Goal: Task Accomplishment & Management: Manage account settings

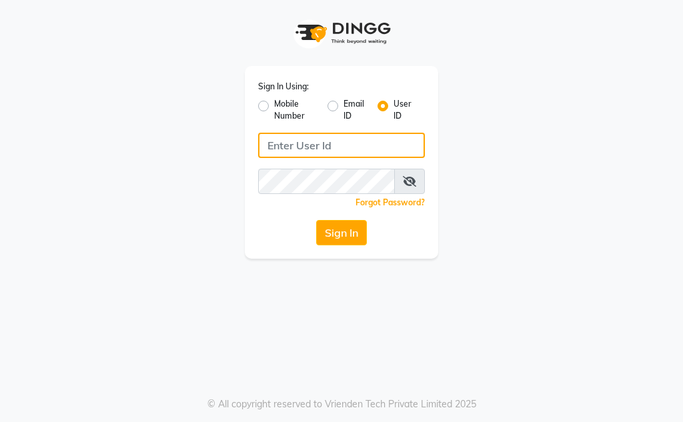
click at [321, 149] on input "Username" at bounding box center [341, 145] width 167 height 25
type input "ayurnava"
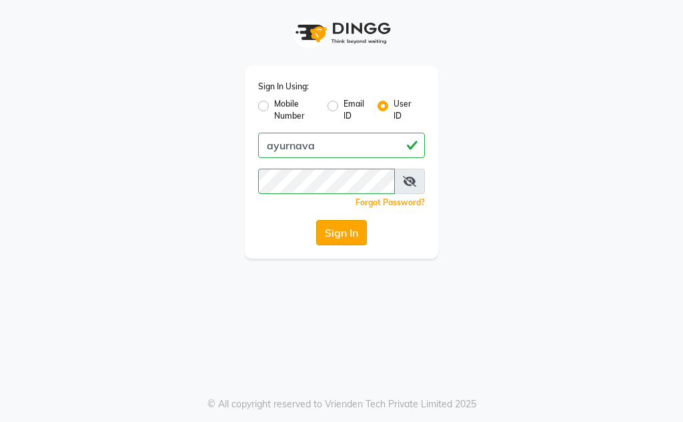
click at [361, 235] on button "Sign In" at bounding box center [341, 232] width 51 height 25
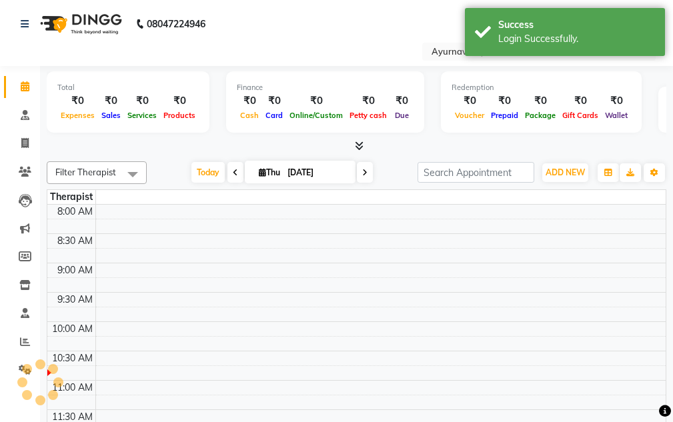
select select "en"
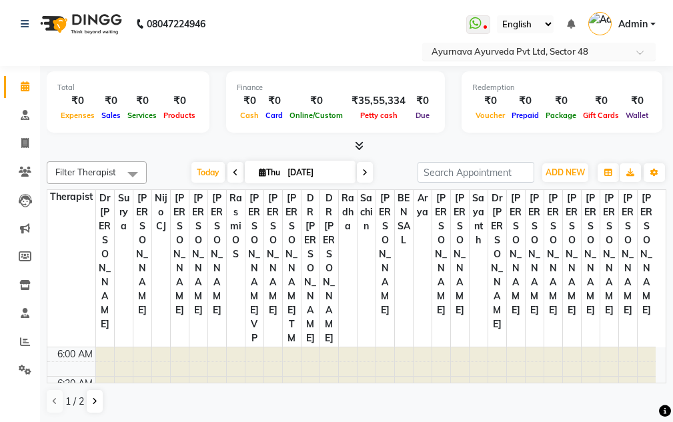
click at [601, 53] on input "text" at bounding box center [525, 52] width 193 height 13
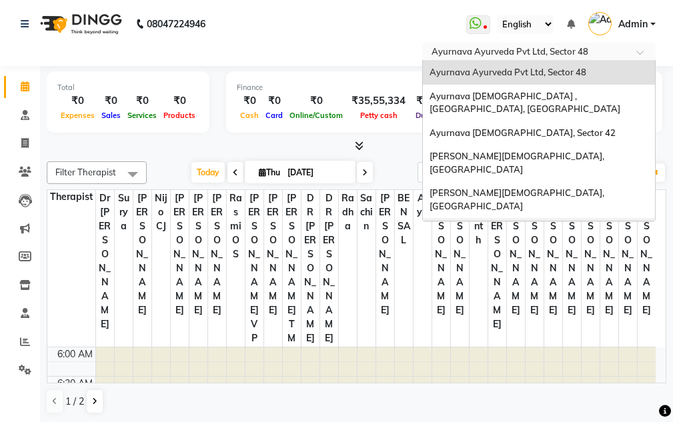
click at [509, 224] on span "[PERSON_NAME][DEMOGRAPHIC_DATA] , Vasant Kunj" at bounding box center [533, 236] width 209 height 24
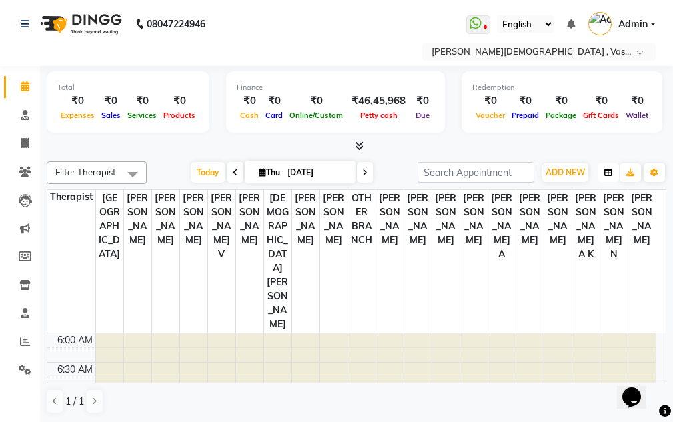
click at [607, 173] on icon "button" at bounding box center [608, 173] width 8 height 8
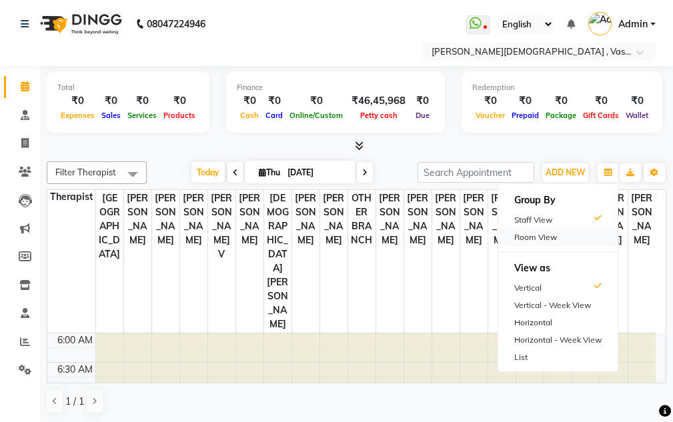
click at [556, 238] on div "Room View" at bounding box center [557, 237] width 119 height 17
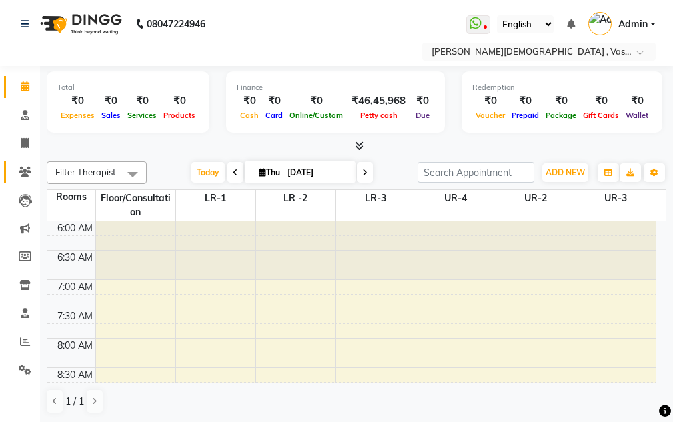
click at [23, 165] on span at bounding box center [24, 172] width 23 height 15
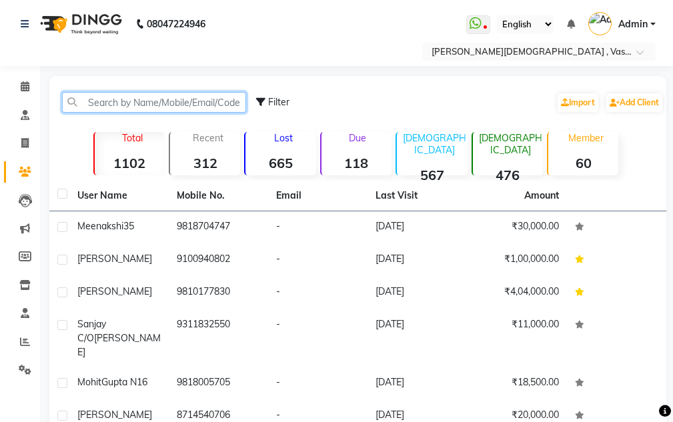
click at [121, 95] on input "text" at bounding box center [154, 102] width 184 height 21
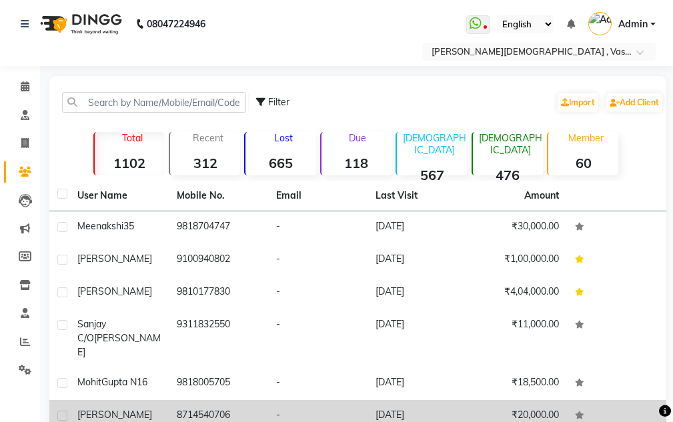
click at [202, 400] on td "8714540706" at bounding box center [218, 416] width 99 height 33
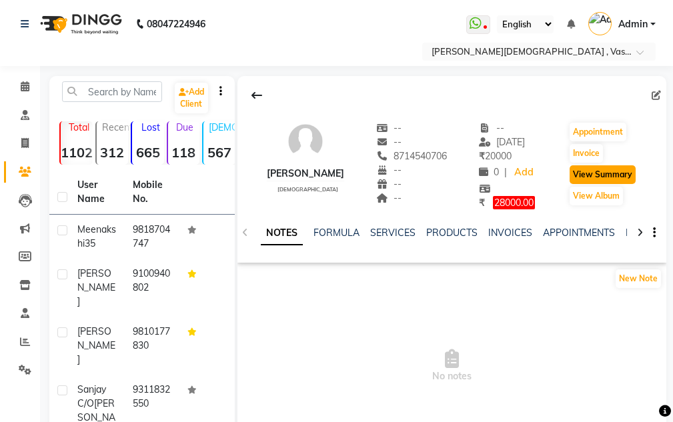
click at [581, 174] on button "View Summary" at bounding box center [602, 174] width 66 height 19
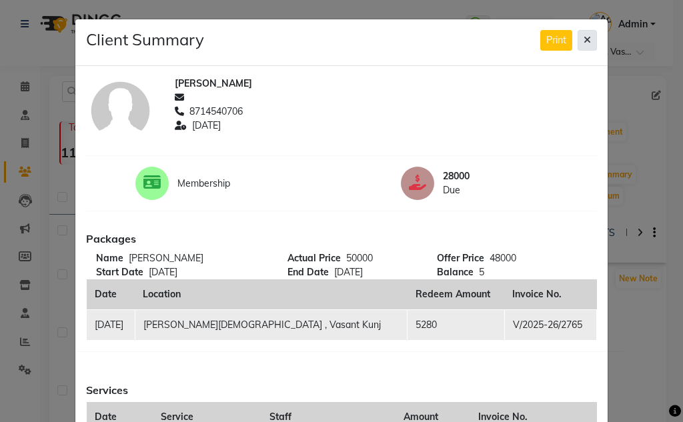
click at [583, 36] on icon at bounding box center [586, 39] width 7 height 9
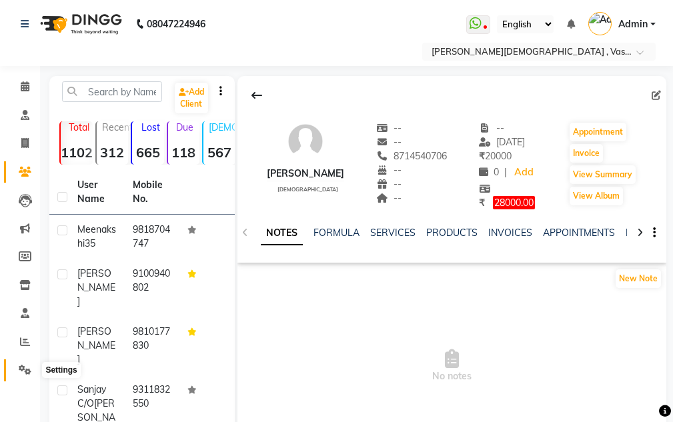
click at [25, 371] on icon at bounding box center [25, 370] width 13 height 10
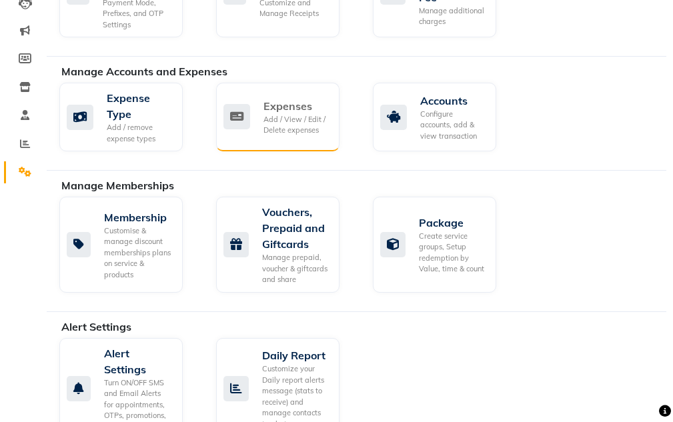
scroll to position [267, 0]
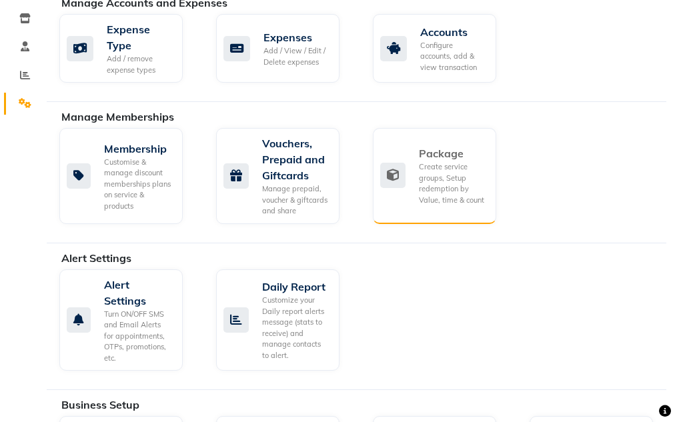
click at [400, 196] on div "Package Create service groups, Setup redemption by Value, time & count" at bounding box center [432, 175] width 105 height 60
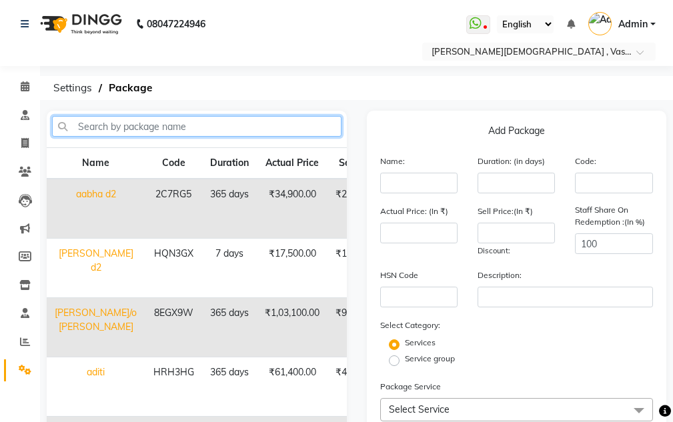
click at [180, 123] on input "text" at bounding box center [196, 126] width 289 height 21
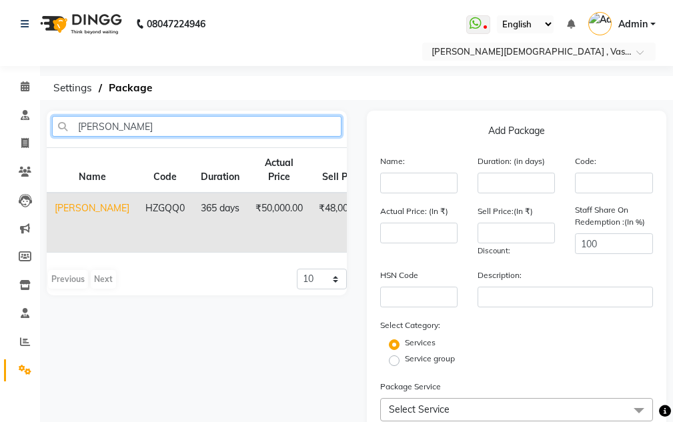
type input "alex"
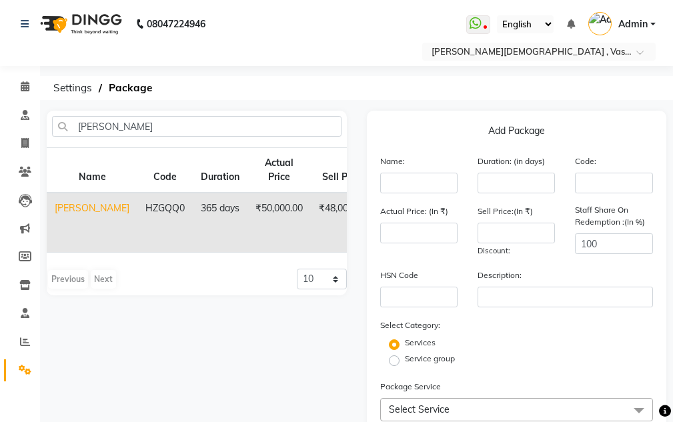
click at [247, 232] on td "₹50,000.00" at bounding box center [278, 223] width 63 height 60
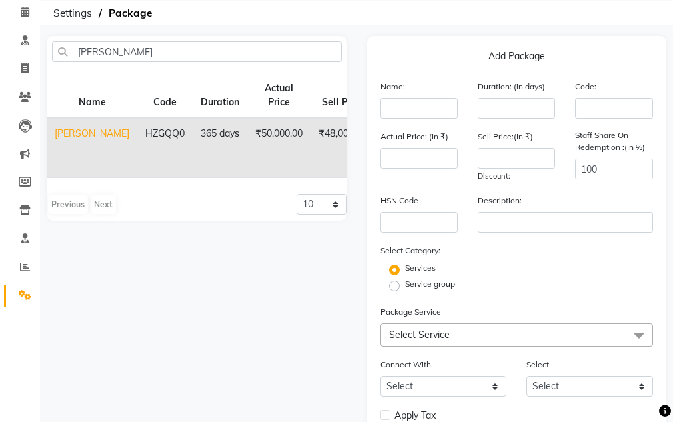
scroll to position [159, 0]
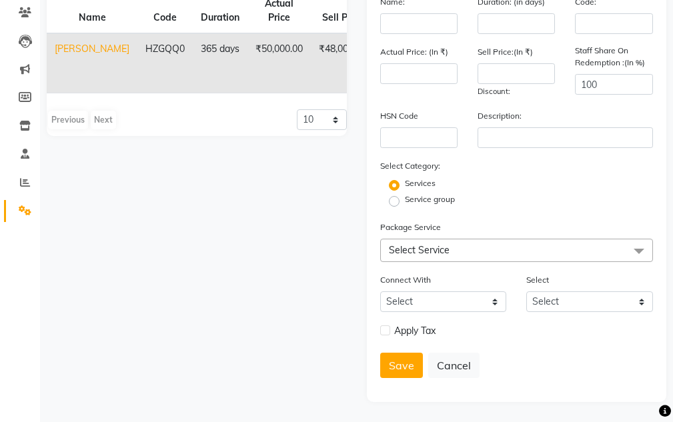
click at [109, 121] on div "Previous Next" at bounding box center [82, 119] width 71 height 21
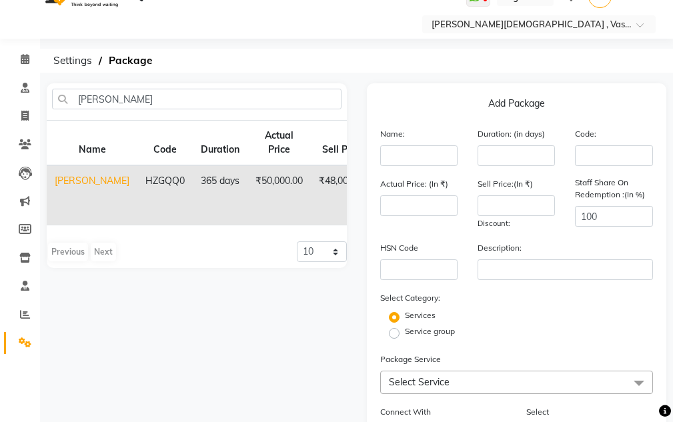
scroll to position [26, 0]
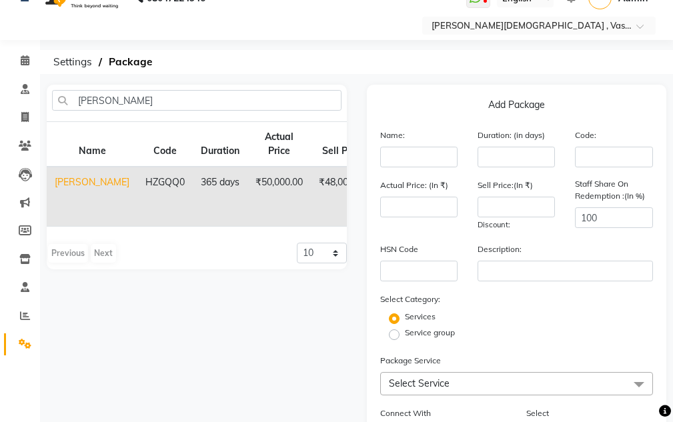
click at [337, 161] on th "Sell Price" at bounding box center [342, 144] width 63 height 45
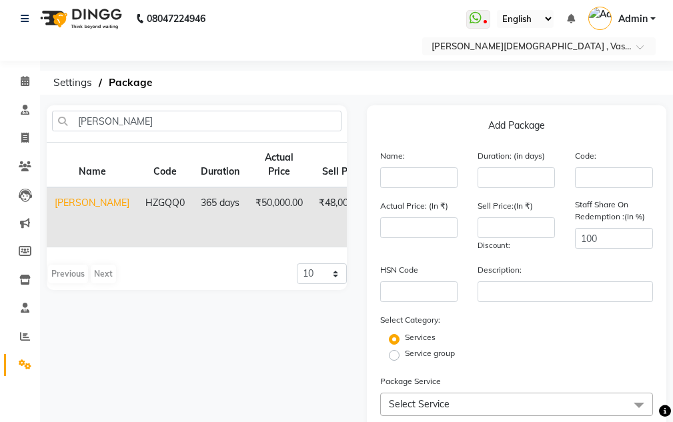
scroll to position [0, 0]
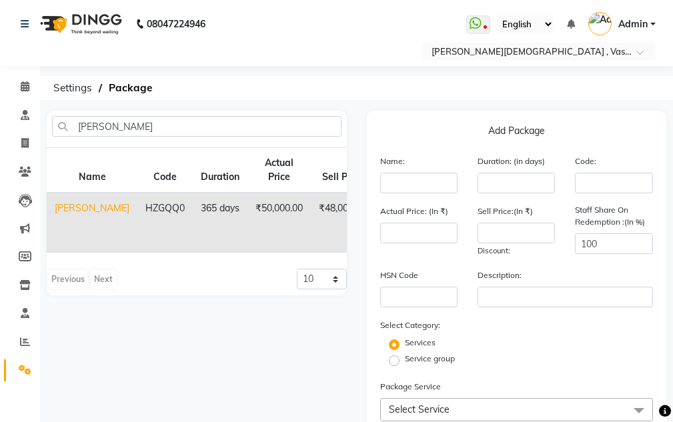
click at [80, 202] on td "Alexander" at bounding box center [92, 223] width 91 height 60
type input "Alexander"
type input "365"
type input "HZGQQ0"
type input "50000"
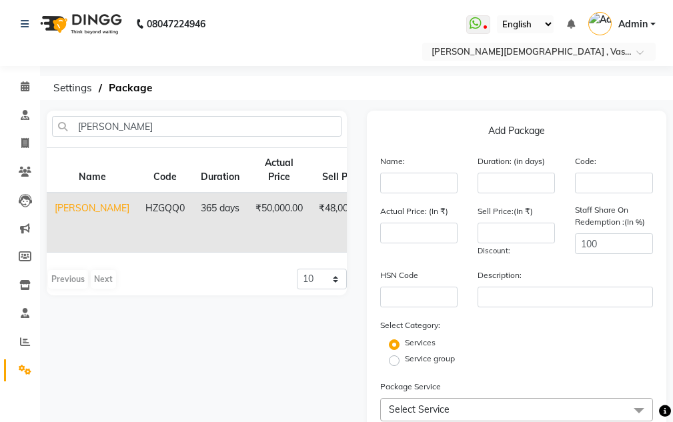
type input "48000"
checkbox input "true"
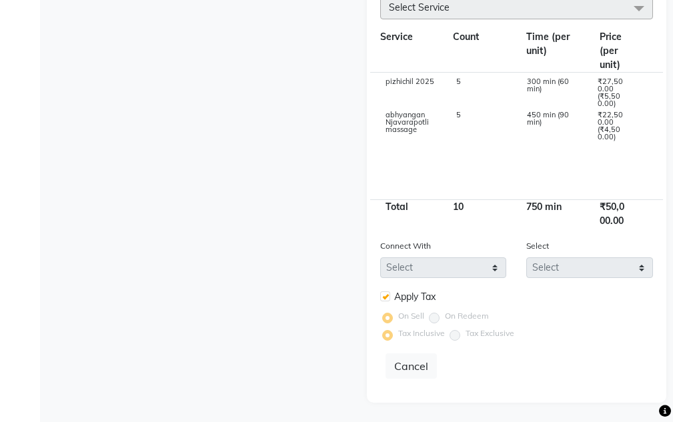
scroll to position [403, 0]
click at [405, 365] on button "Cancel" at bounding box center [410, 365] width 51 height 25
select select
checkbox input "false"
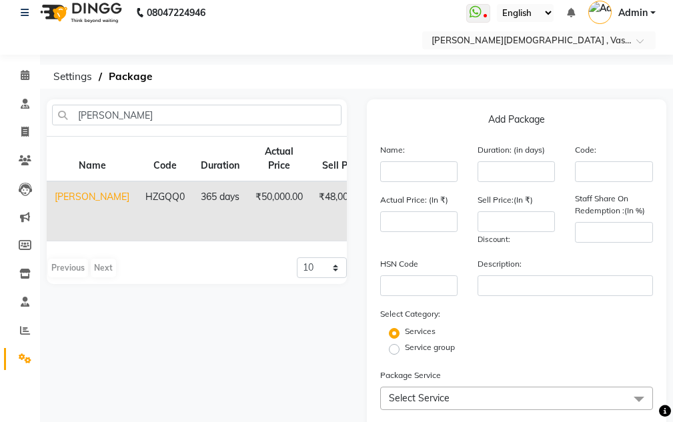
scroll to position [0, 0]
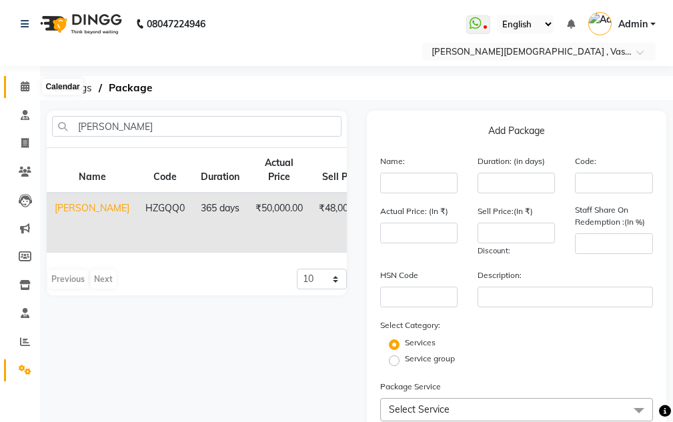
click at [21, 82] on icon at bounding box center [25, 86] width 9 height 10
